Goal: Task Accomplishment & Management: Manage account settings

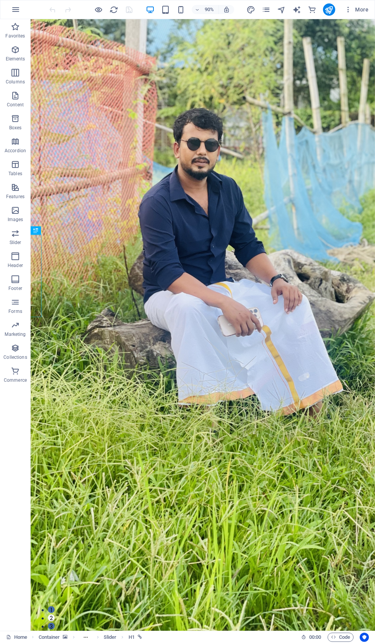
click at [361, 7] on span "More" at bounding box center [356, 10] width 24 height 8
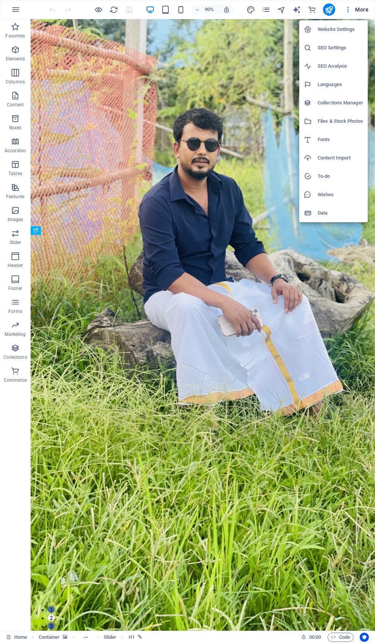
click at [341, 52] on h6 "SEO Settings" at bounding box center [340, 47] width 46 height 9
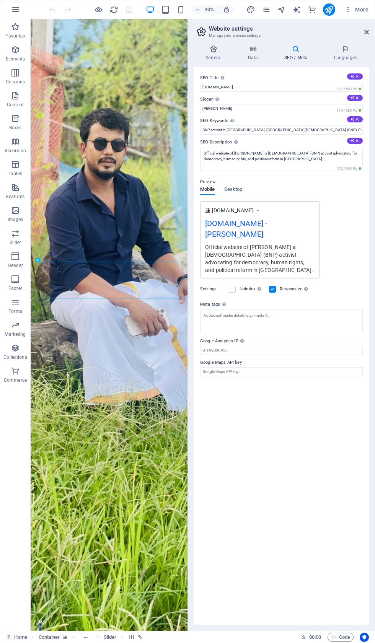
click at [268, 10] on icon "pages" at bounding box center [266, 9] width 9 height 9
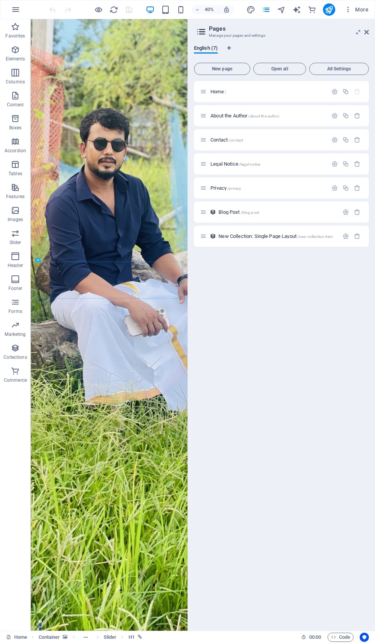
click at [366, 35] on icon at bounding box center [366, 32] width 5 height 6
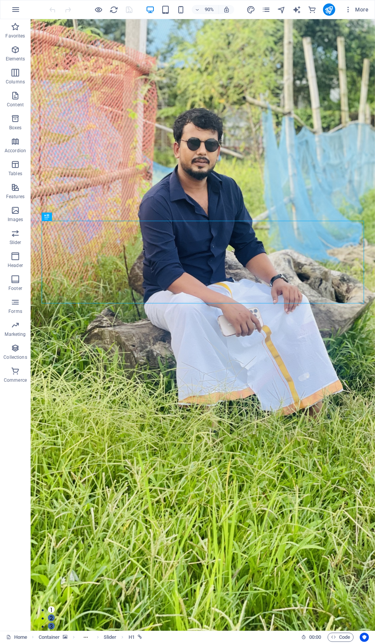
click at [270, 8] on icon "pages" at bounding box center [266, 9] width 9 height 9
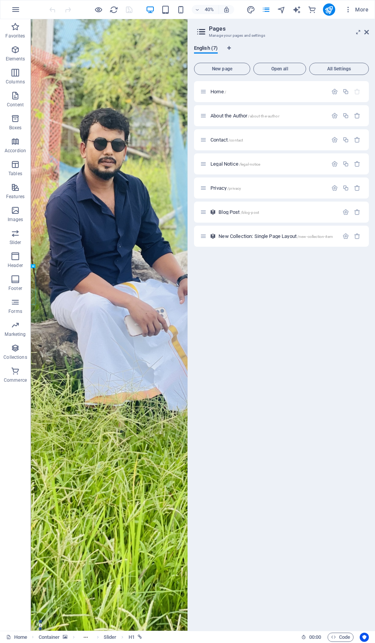
click at [339, 93] on button "button" at bounding box center [334, 91] width 11 height 7
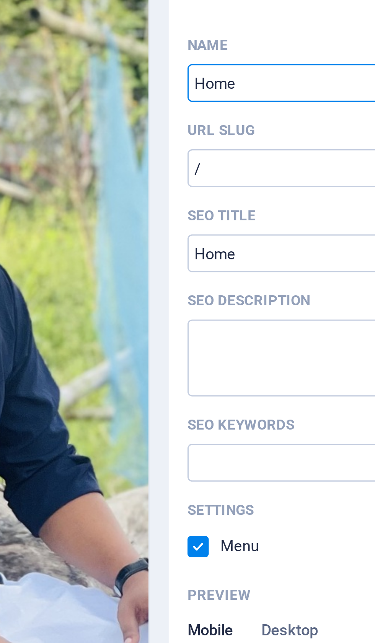
click at [200, 142] on input "/" at bounding box center [281, 148] width 163 height 12
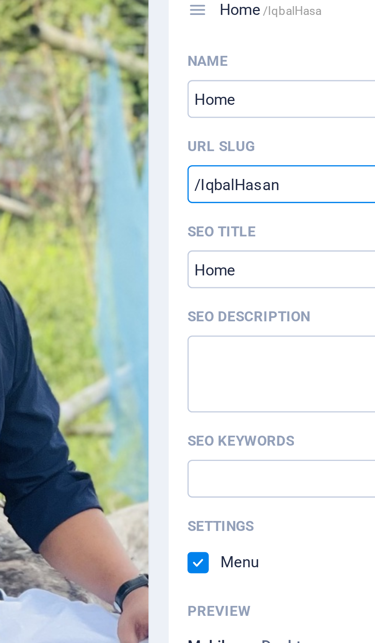
type input "/IqbalHasan"
click at [200, 169] on input "SEO Title" at bounding box center [281, 175] width 163 height 12
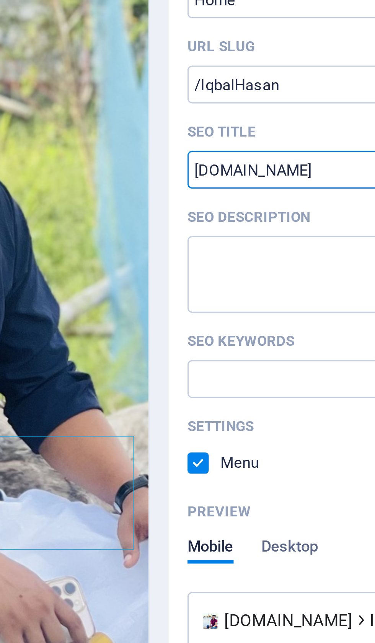
type input "[DOMAIN_NAME]"
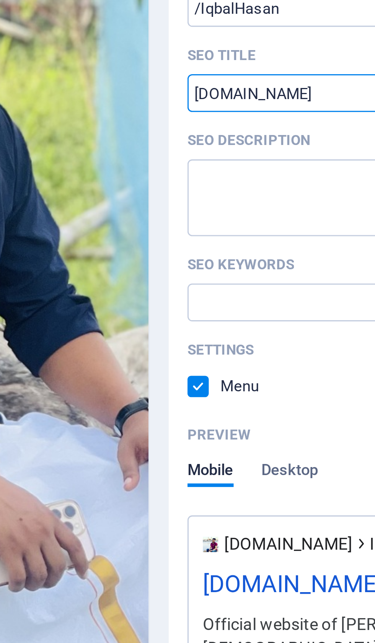
click at [200, 197] on textarea "SEO Description" at bounding box center [281, 209] width 163 height 25
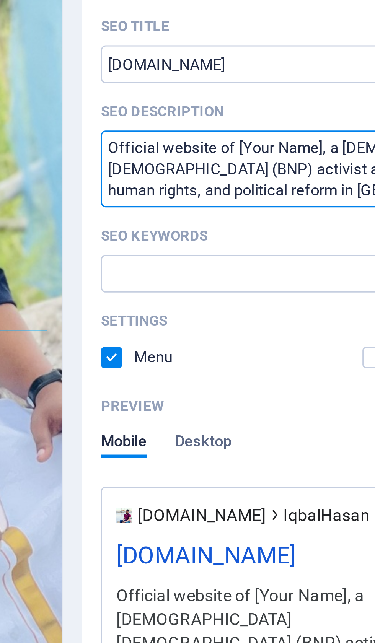
click at [200, 197] on textarea "Official website of [Your Name], a [DEMOGRAPHIC_DATA] [DEMOGRAPHIC_DATA] (BNP) …" at bounding box center [281, 209] width 163 height 25
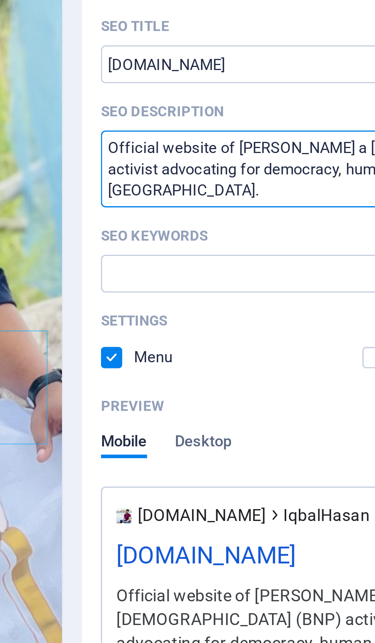
click at [200, 197] on textarea "Official website of [PERSON_NAME] a [DEMOGRAPHIC_DATA] (BNP) activist advocatin…" at bounding box center [281, 209] width 163 height 25
type textarea "Official website of [PERSON_NAME] a [DEMOGRAPHIC_DATA] (BNP) activist advocatin…"
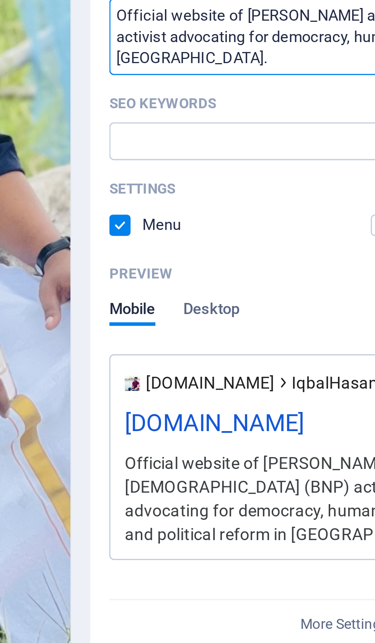
click at [200, 237] on input "SEO Keywords" at bounding box center [281, 243] width 163 height 12
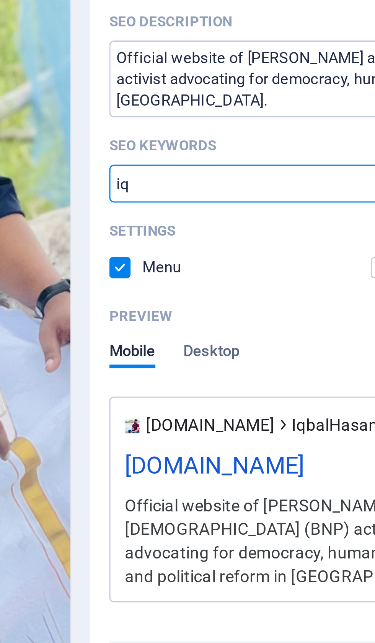
type input "[PERSON_NAME] BNP activist in [GEOGRAPHIC_DATA] [GEOGRAPHIC_DATA][DEMOGRAPHIC_D…"
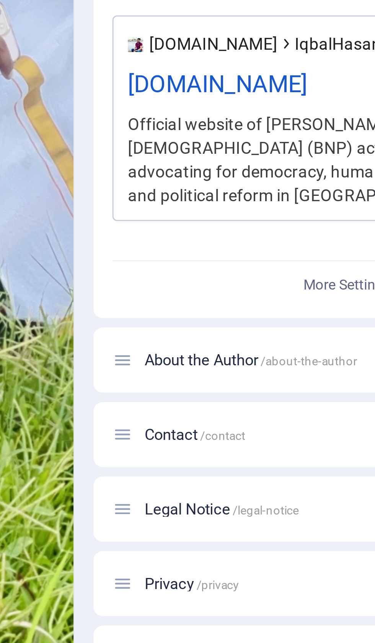
click at [262, 397] on span "More Settings" at bounding box center [276, 399] width 28 height 5
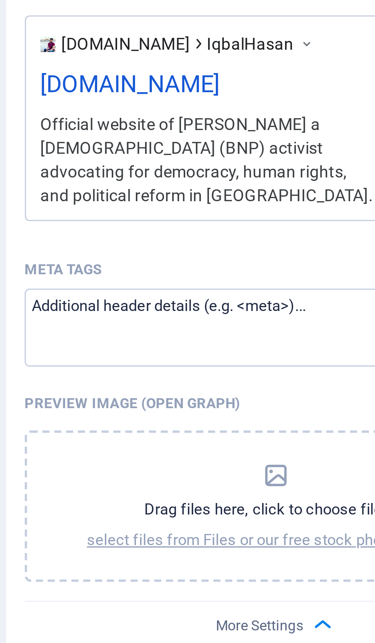
click at [200, 400] on textarea "Meta tags ​" at bounding box center [281, 412] width 163 height 25
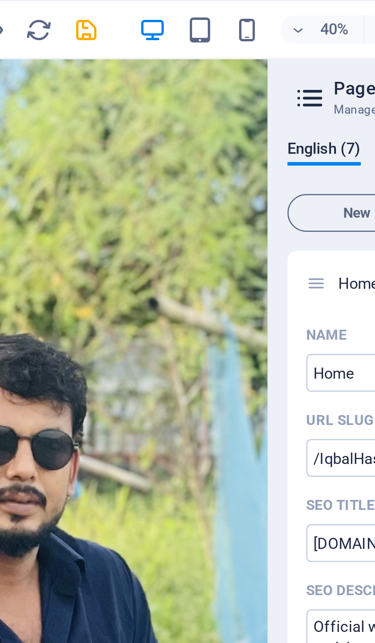
click at [32, 9] on body "[DOMAIN_NAME] Home Favorites Elements Columns Content Boxes Accordion Tables Fe…" at bounding box center [187, 321] width 375 height 643
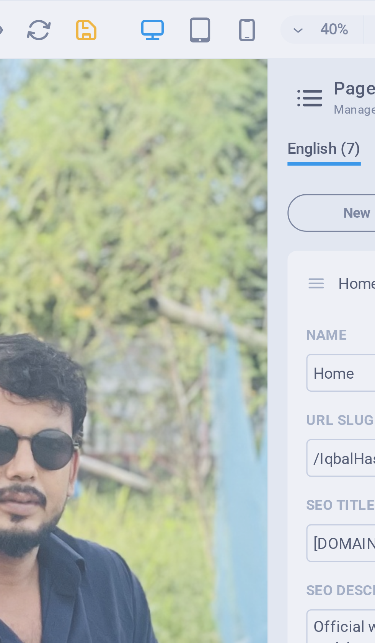
type textarea "<title>[PERSON_NAME] – BNP Political Activist | Advocate for Democracy in [GEOG…"
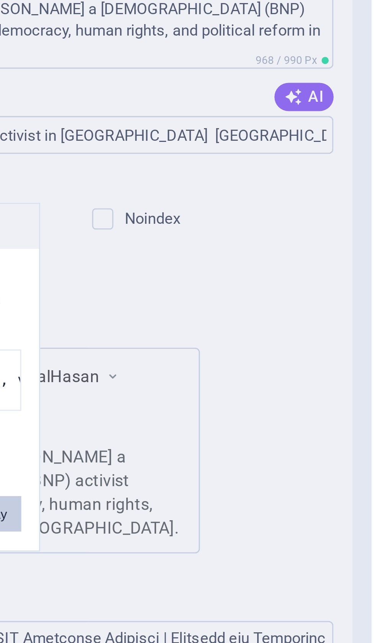
scroll to position [0, 361]
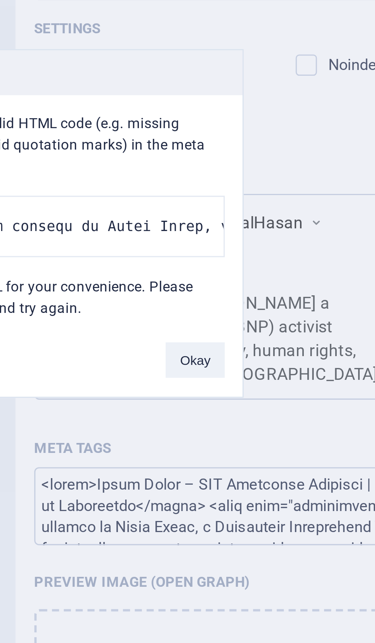
click at [242, 360] on button "Okay" at bounding box center [251, 365] width 19 height 11
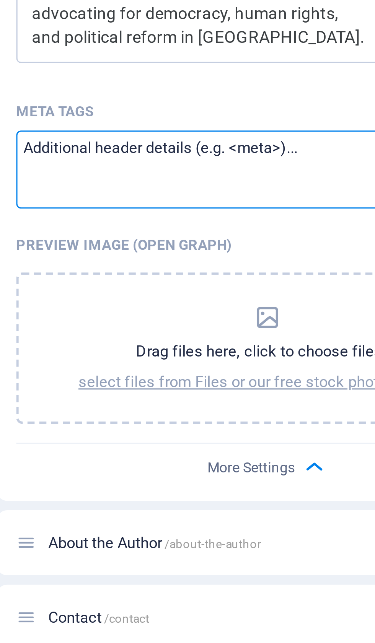
click at [200, 400] on textarea "Meta tags ​" at bounding box center [281, 412] width 163 height 25
paste textarea "<!-- Lorem Ipsu Dolo --> <sitam>Conse Adipi – ELI Seddoeius Temporin | Utlabore…"
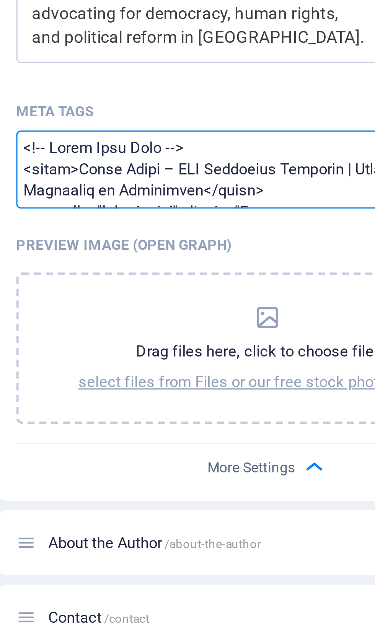
scroll to position [227, 0]
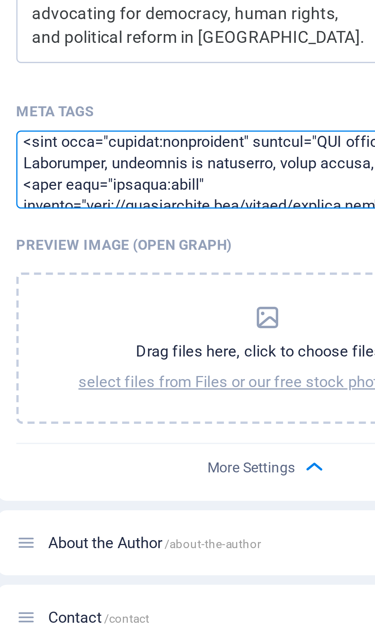
type textarea "<!-- Lorem Ipsu Dolo --> <sitam>Conse Adipi – ELI Seddoeius Temporin | Utlabore…"
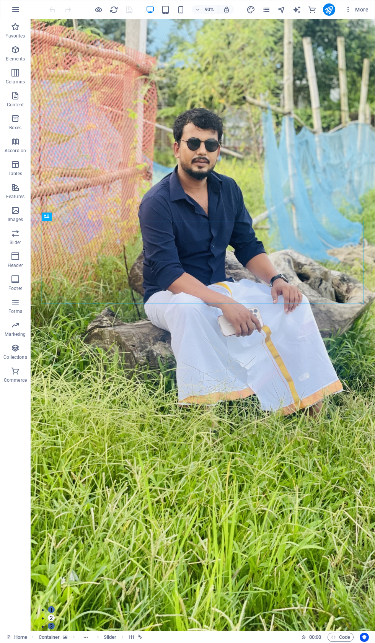
click at [279, 5] on icon "navigator" at bounding box center [281, 9] width 9 height 9
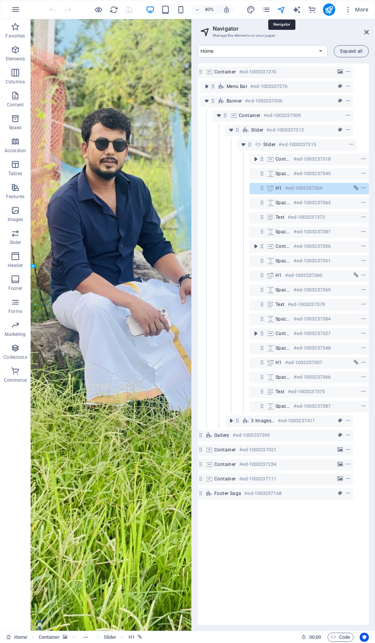
scroll to position [0, 13]
click at [265, 13] on icon "pages" at bounding box center [266, 9] width 9 height 9
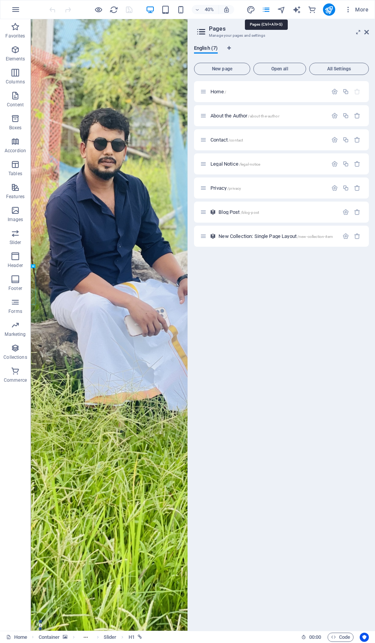
click at [285, 8] on icon "navigator" at bounding box center [281, 9] width 9 height 9
